Goal: Navigation & Orientation: Find specific page/section

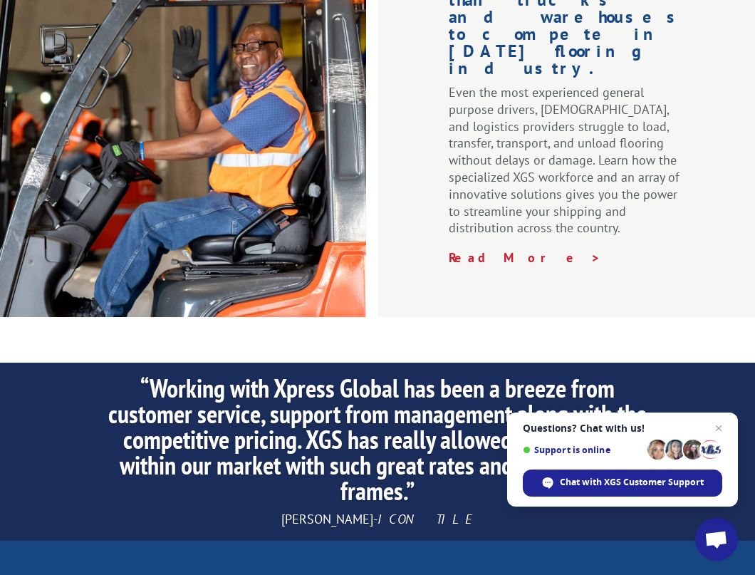
scroll to position [2423, 0]
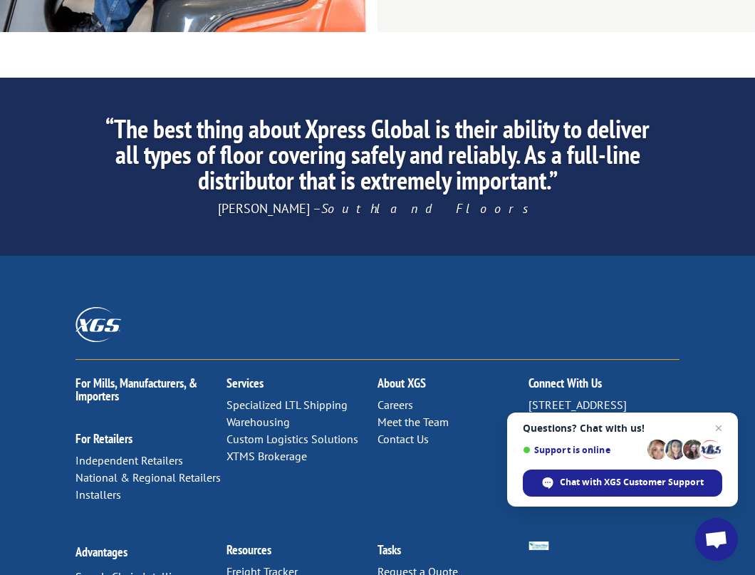
click at [272, 398] on link "Specialized LTL Shipping" at bounding box center [287, 405] width 121 height 14
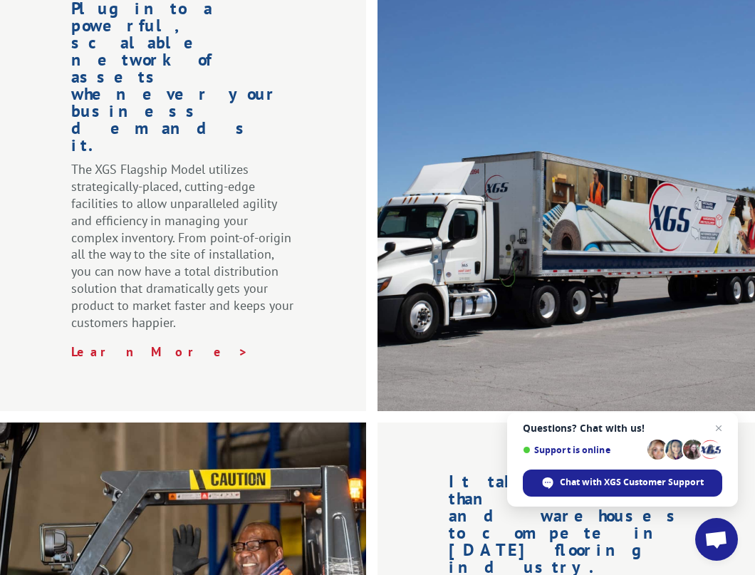
scroll to position [2281, 0]
